Goal: Transaction & Acquisition: Purchase product/service

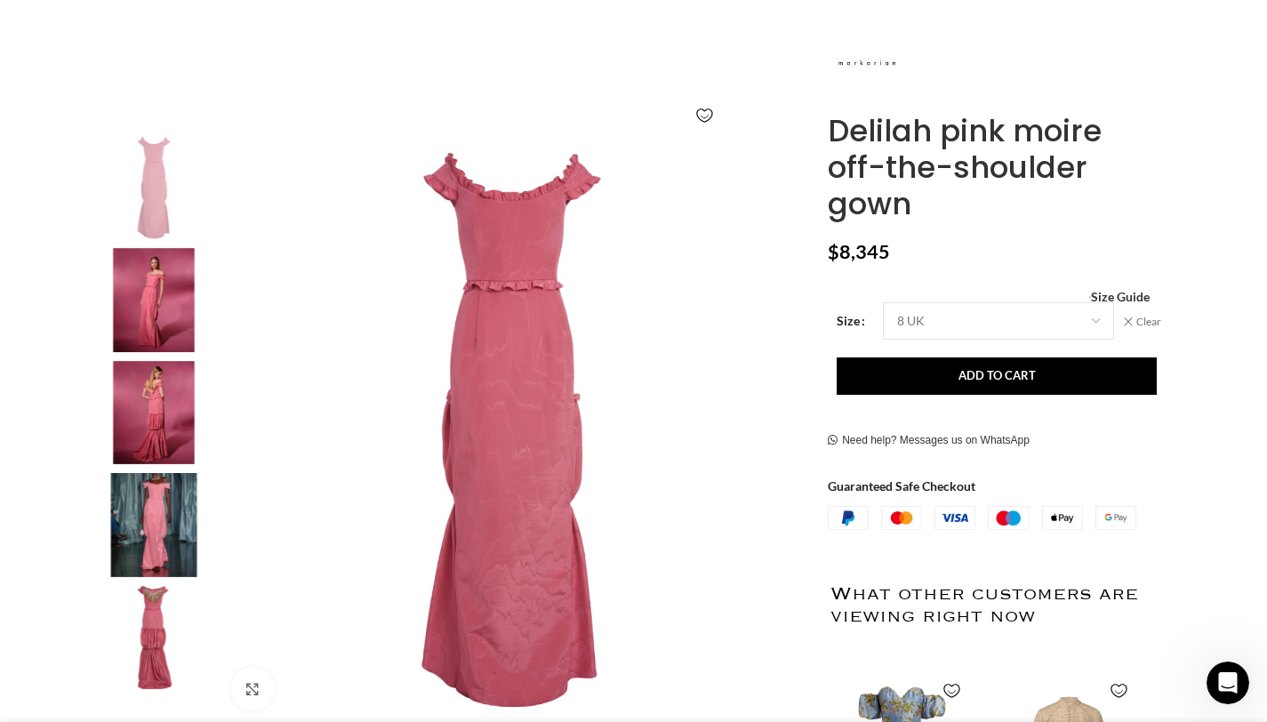
drag, startPoint x: 916, startPoint y: 205, endPoint x: 818, endPoint y: 113, distance: 134.6
click at [818, 113] on div "Delilah pink moire off-the-shoulder gown $ 8,345 Women's clothing size guide Wo…" at bounding box center [996, 583] width 362 height 1119
copy h1 "Delilah pink moire off-the-shoulder gown"
click at [174, 302] on img "2 / 5" at bounding box center [154, 300] width 109 height 104
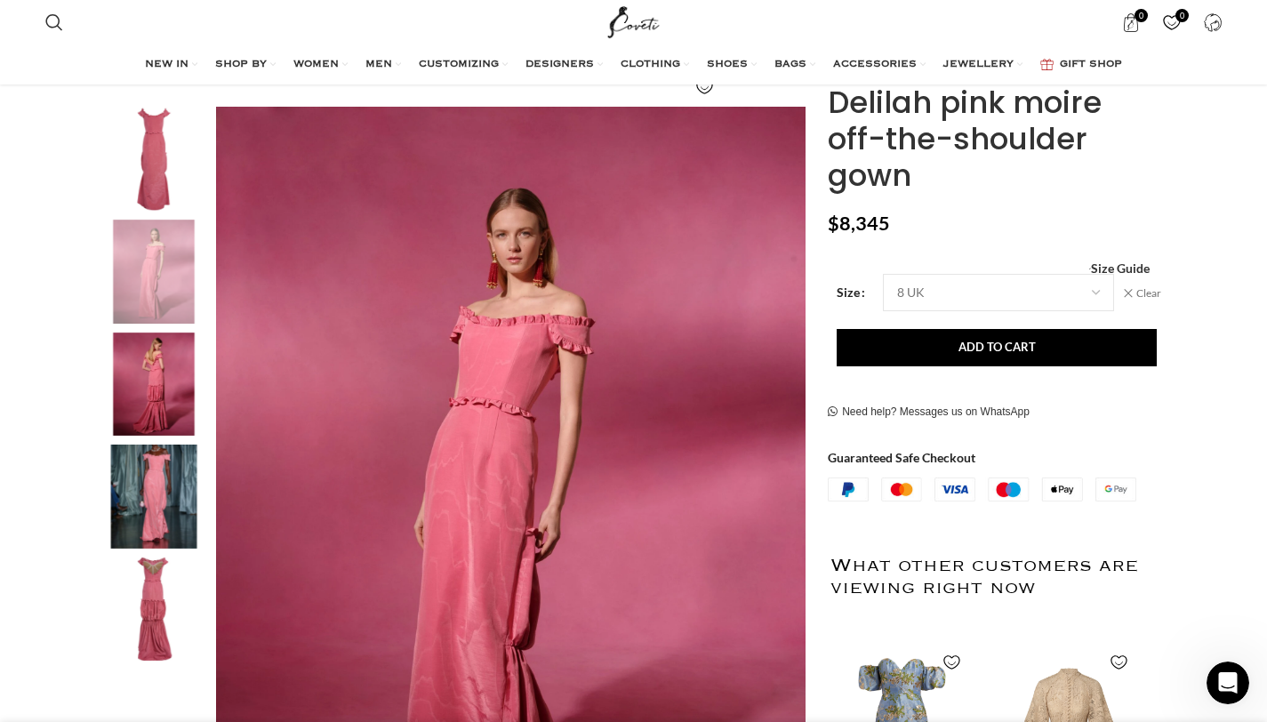
scroll to position [252, 0]
click at [186, 418] on img "3 / 5" at bounding box center [154, 385] width 109 height 104
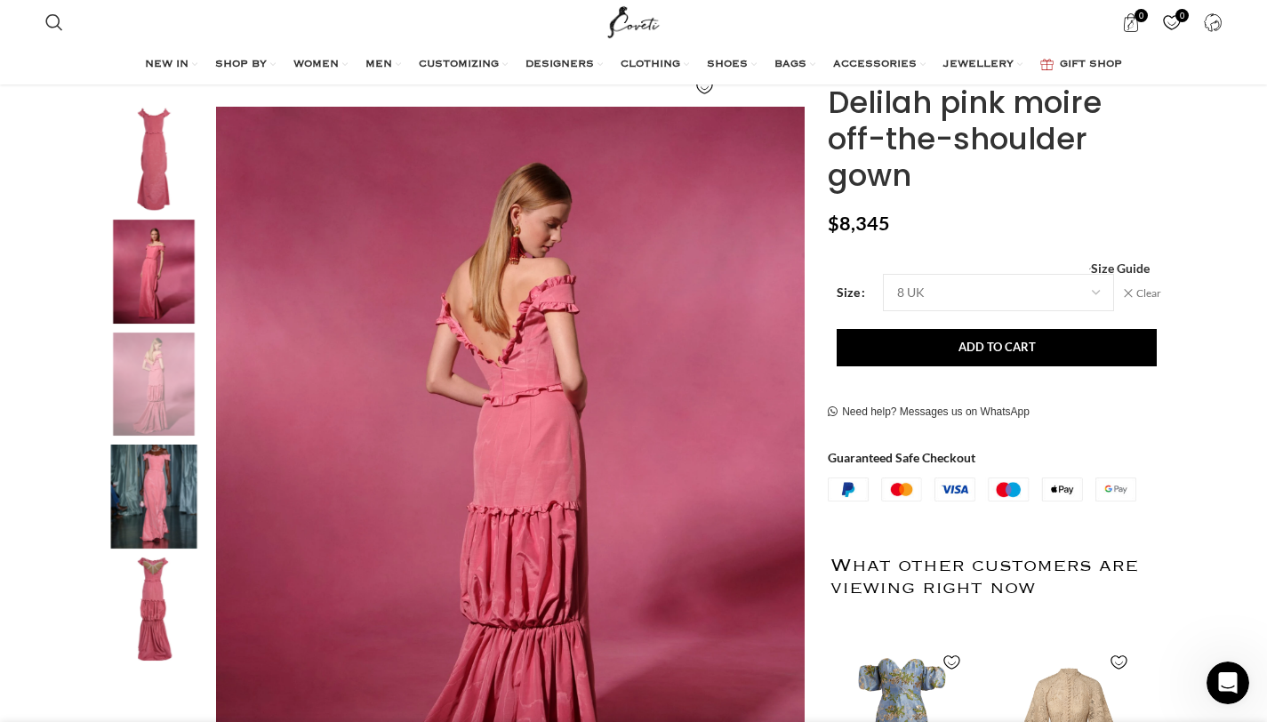
click at [175, 466] on img "4 / 5" at bounding box center [154, 497] width 109 height 104
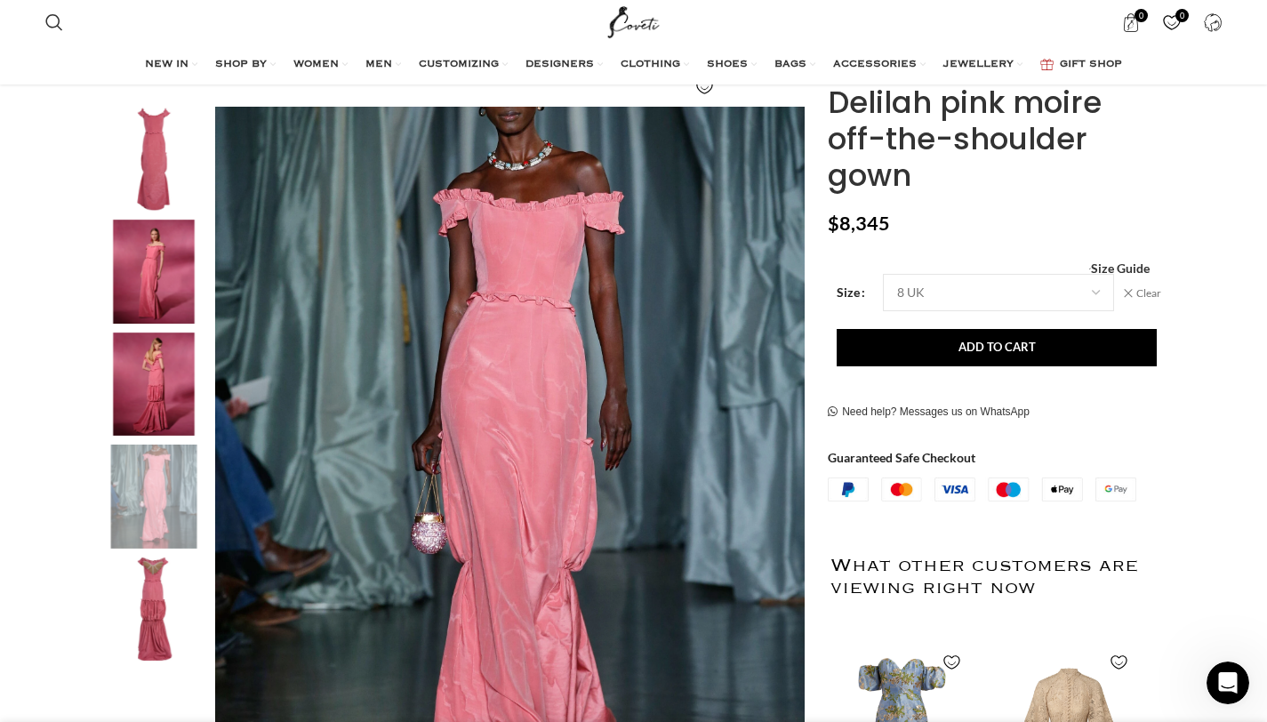
click at [189, 586] on img "5 / 5" at bounding box center [154, 610] width 109 height 104
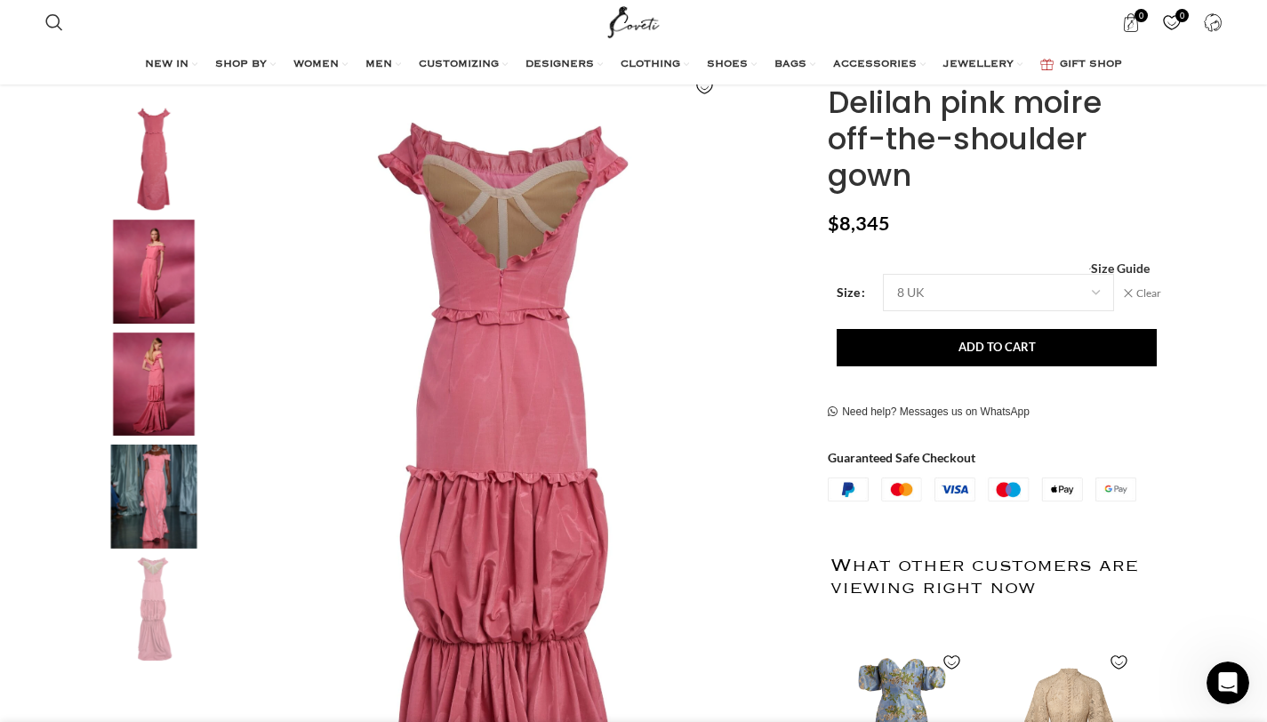
scroll to position [0, 374]
click at [170, 518] on img "4 / 5" at bounding box center [154, 497] width 109 height 104
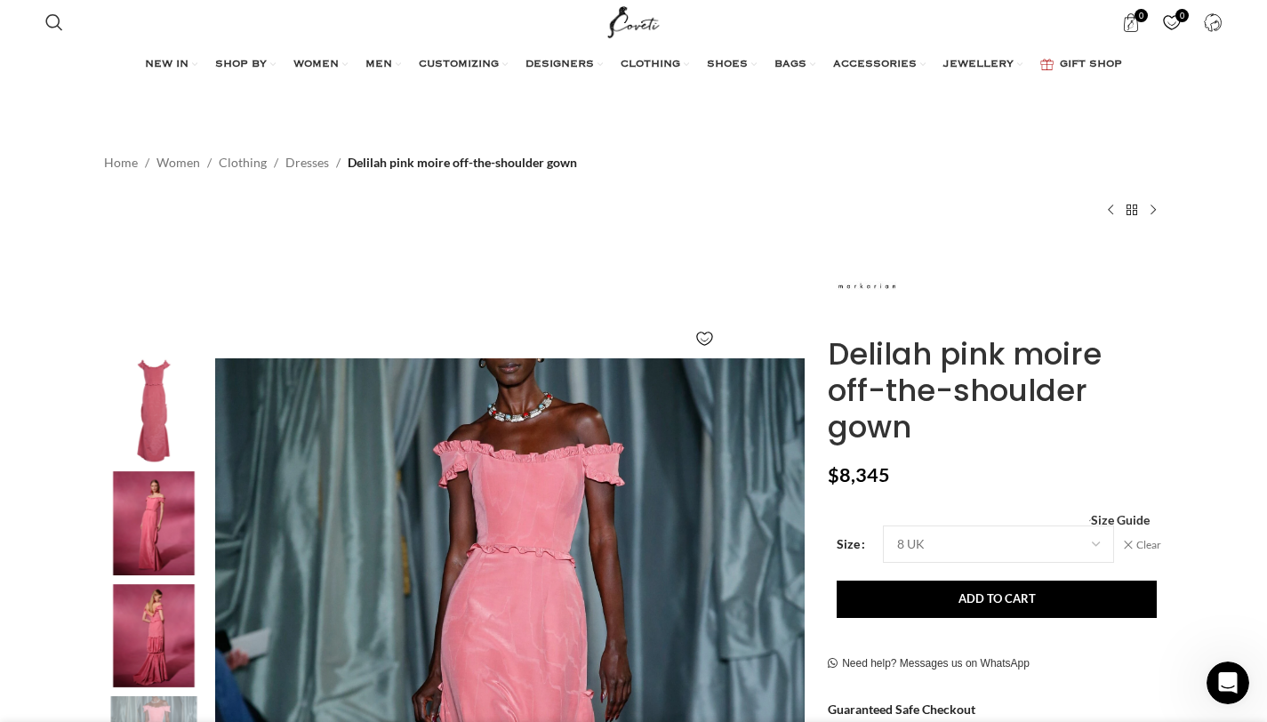
scroll to position [0, 936]
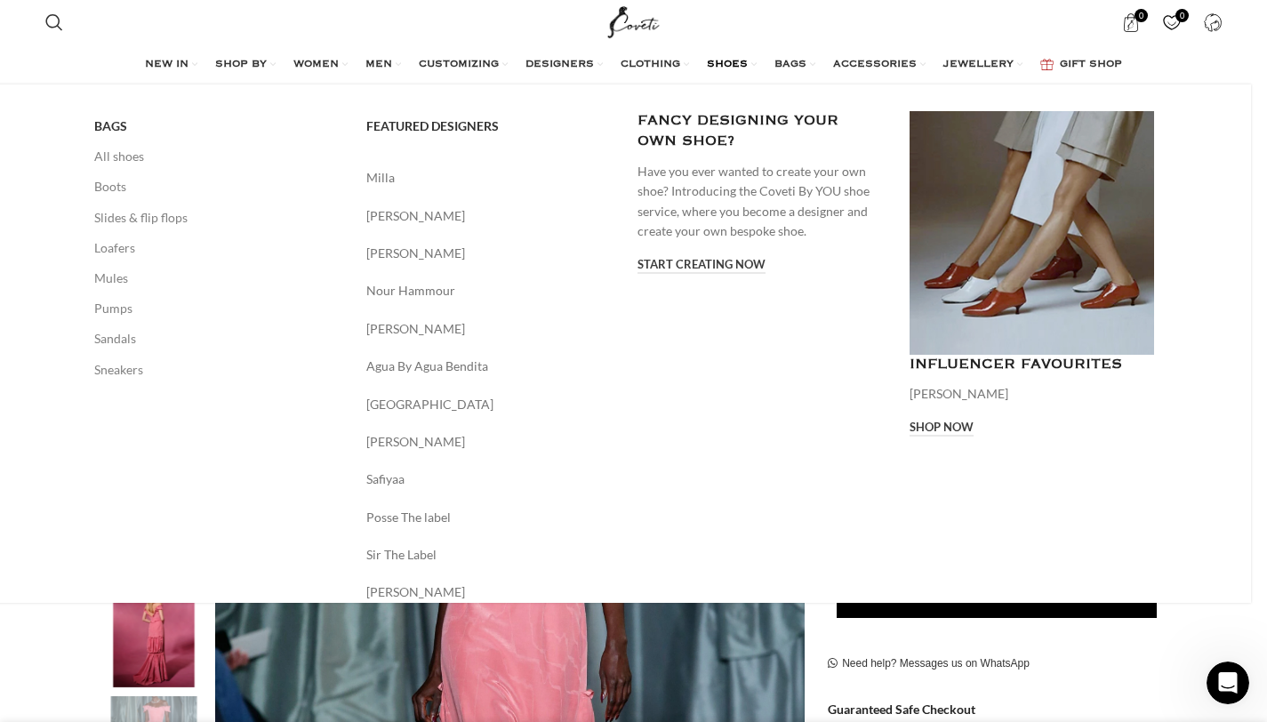
copy h1 "Delilah pink moire off-the-shoulder gown"
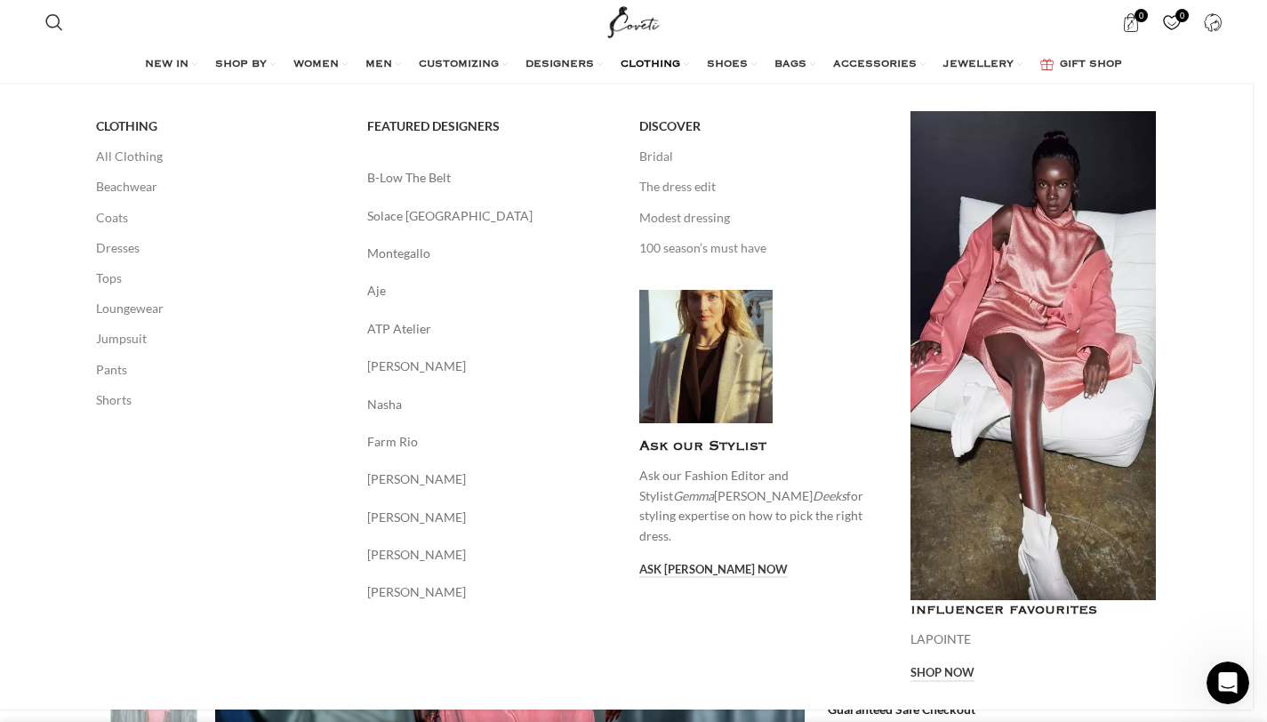
click at [1227, 395] on div "CLOTHING All Clothing Beachwear Coats Dresses Tops Loungewear Jumpsuit Pants Sh…" at bounding box center [619, 396] width 1267 height 625
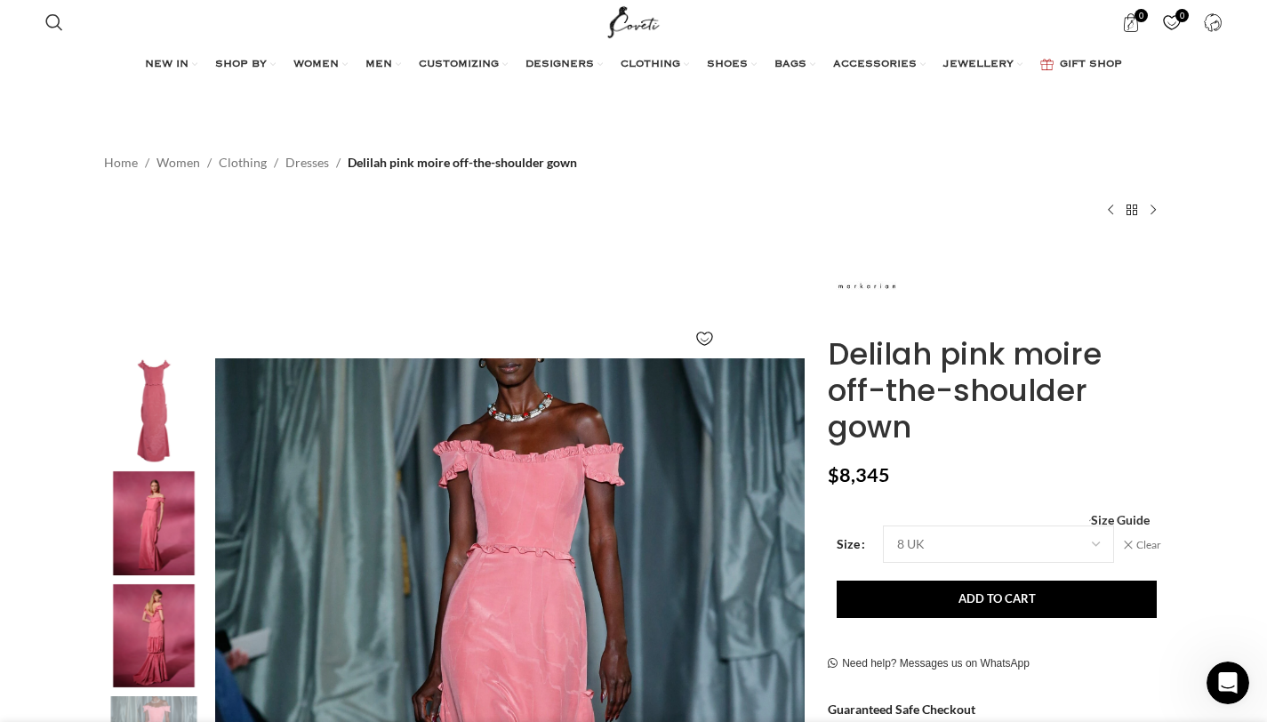
scroll to position [0, 1310]
